Goal: Navigation & Orientation: Find specific page/section

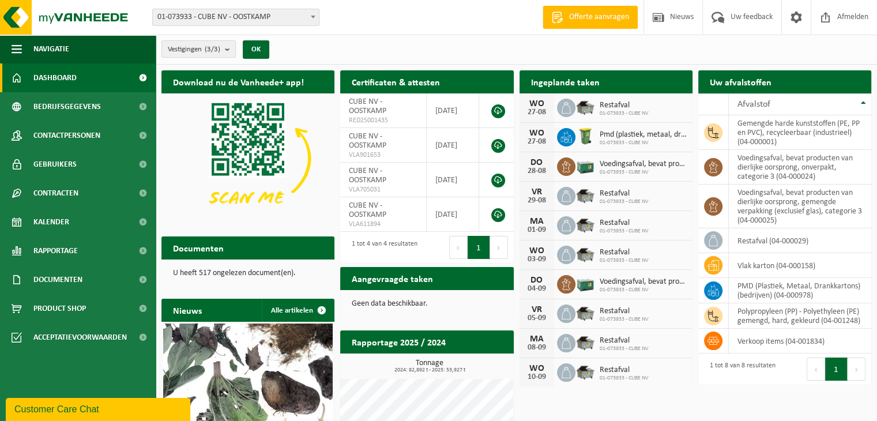
click at [503, 240] on button "Volgende" at bounding box center [499, 247] width 18 height 23
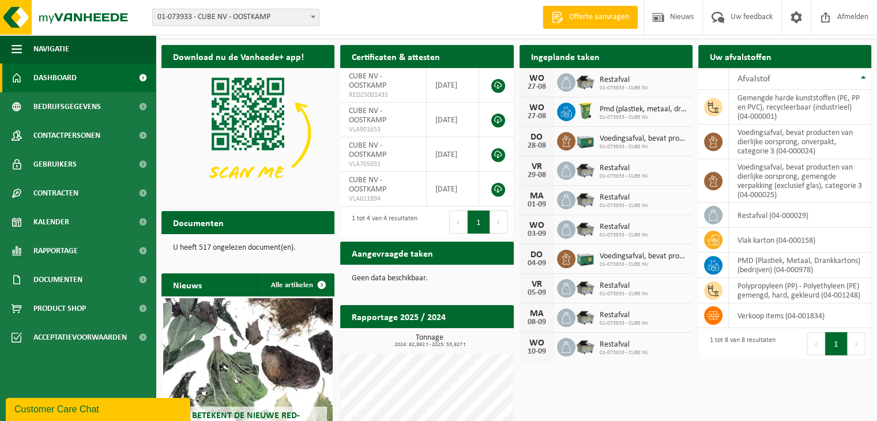
scroll to position [23, 0]
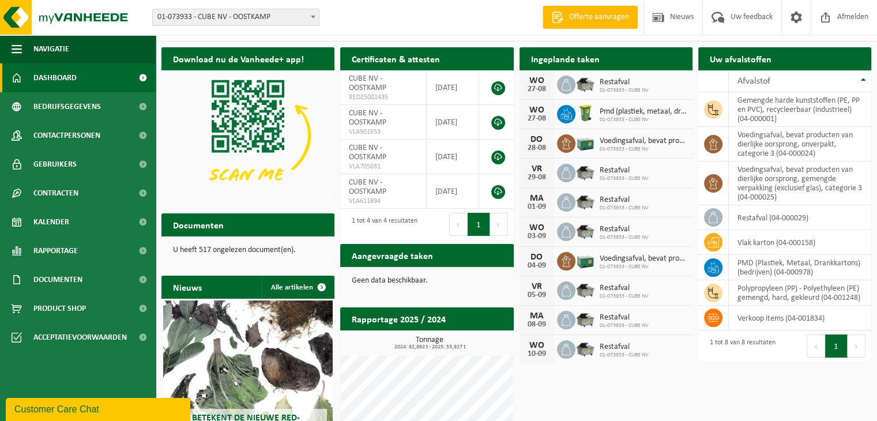
click at [411, 268] on div "Geen data beschikbaar." at bounding box center [426, 281] width 173 height 28
click at [238, 63] on h2 "Download nu de Vanheede+ app!" at bounding box center [238, 58] width 154 height 22
click at [50, 111] on span "Bedrijfsgegevens" at bounding box center [66, 106] width 67 height 29
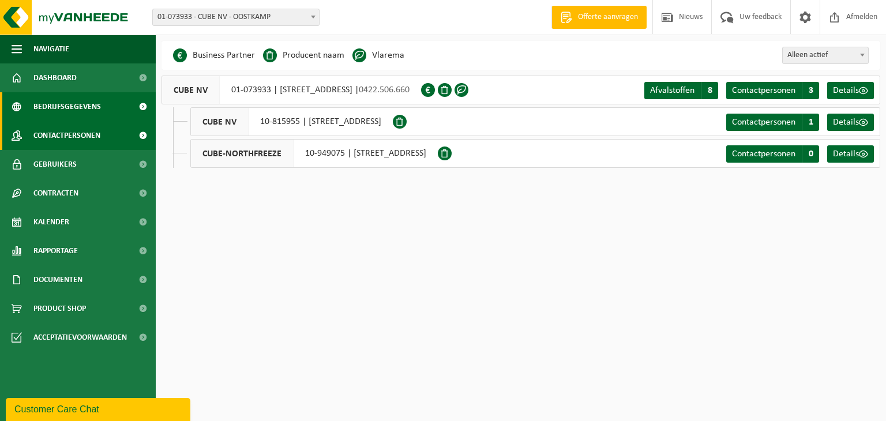
click at [63, 146] on span "Contactpersonen" at bounding box center [66, 135] width 67 height 29
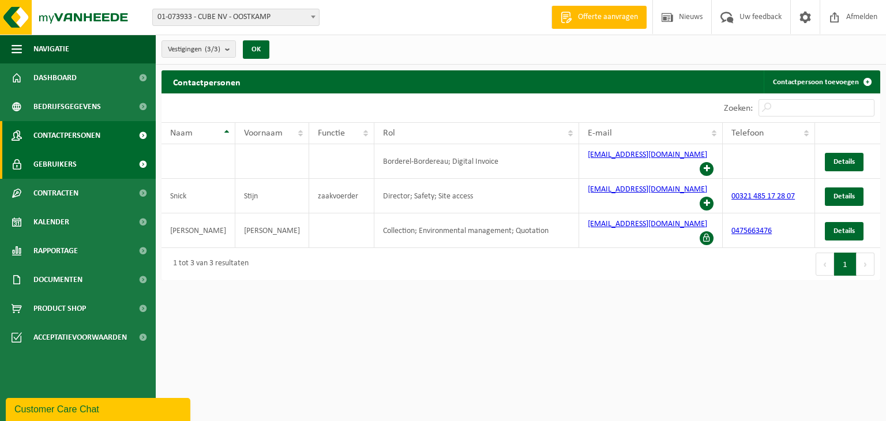
click at [97, 158] on link "Gebruikers" at bounding box center [78, 164] width 156 height 29
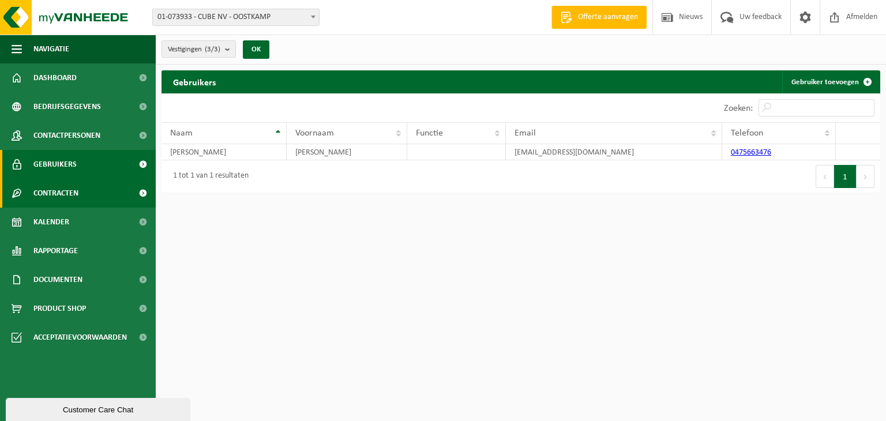
click at [100, 194] on link "Contracten" at bounding box center [78, 193] width 156 height 29
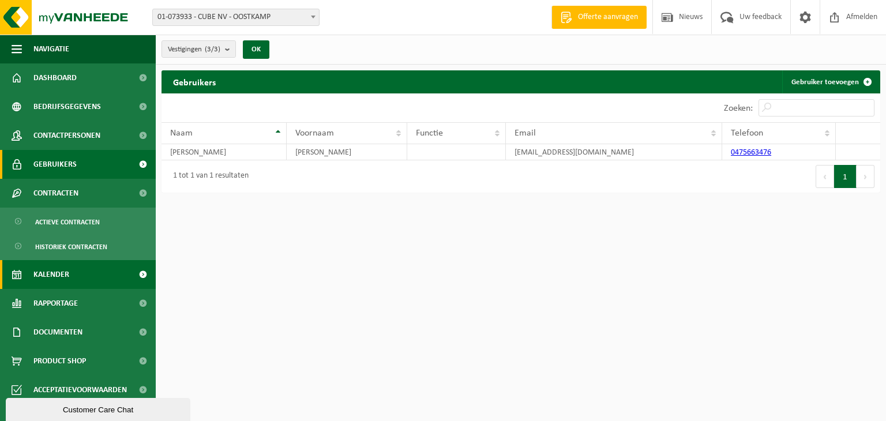
click at [86, 273] on link "Kalender" at bounding box center [78, 274] width 156 height 29
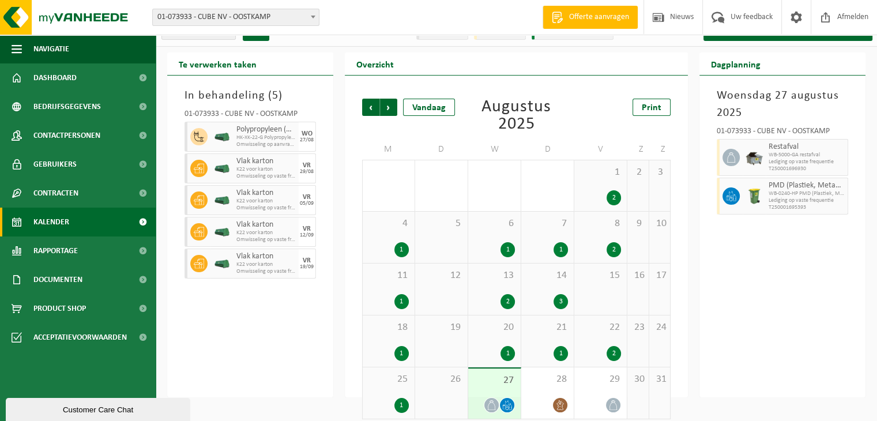
scroll to position [27, 0]
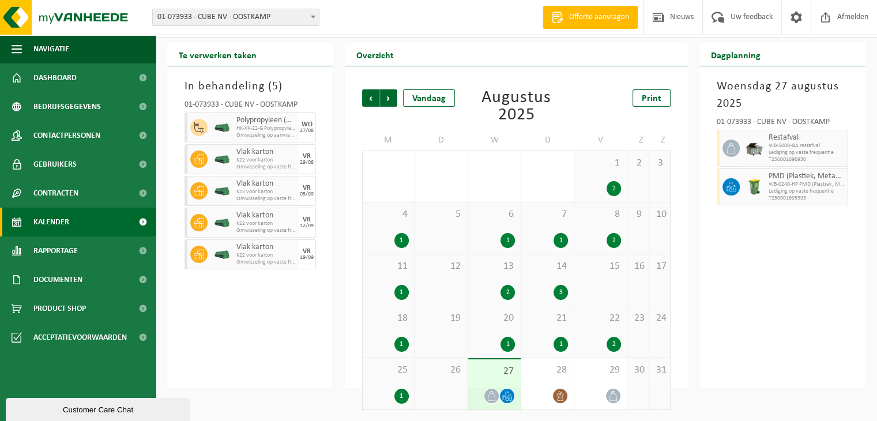
click at [307, 125] on div "WO" at bounding box center [307, 124] width 11 height 7
click at [563, 396] on icon at bounding box center [559, 396] width 7 height 10
